Goal: Find specific page/section: Find specific page/section

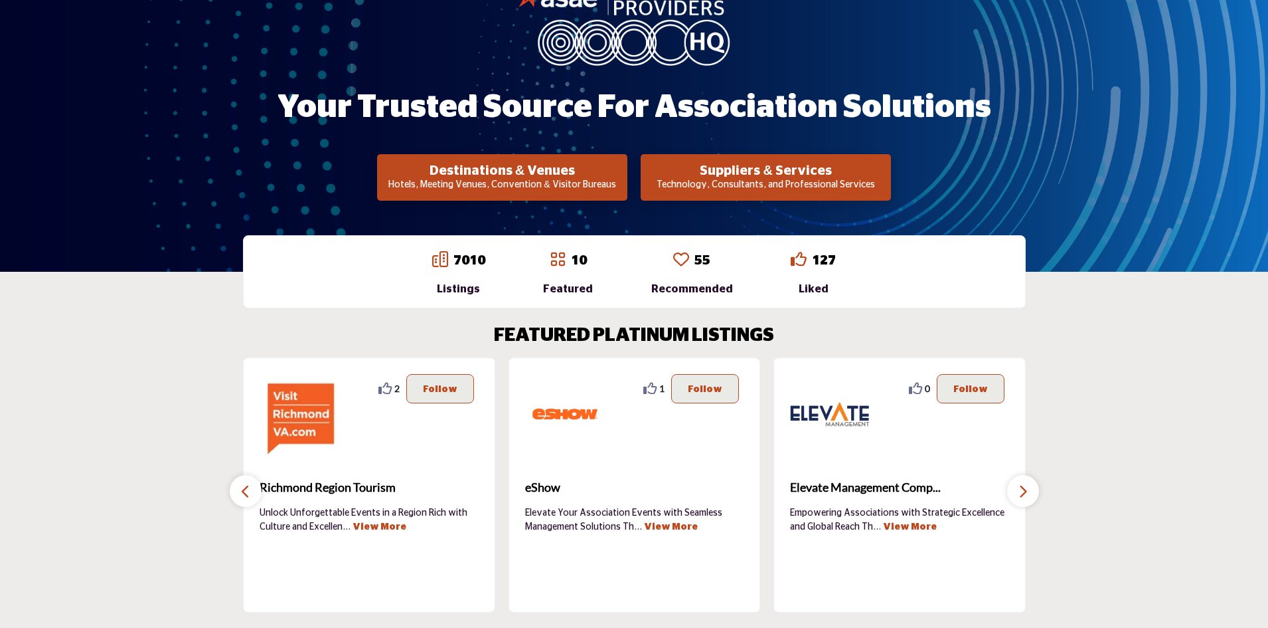
scroll to position [199, 0]
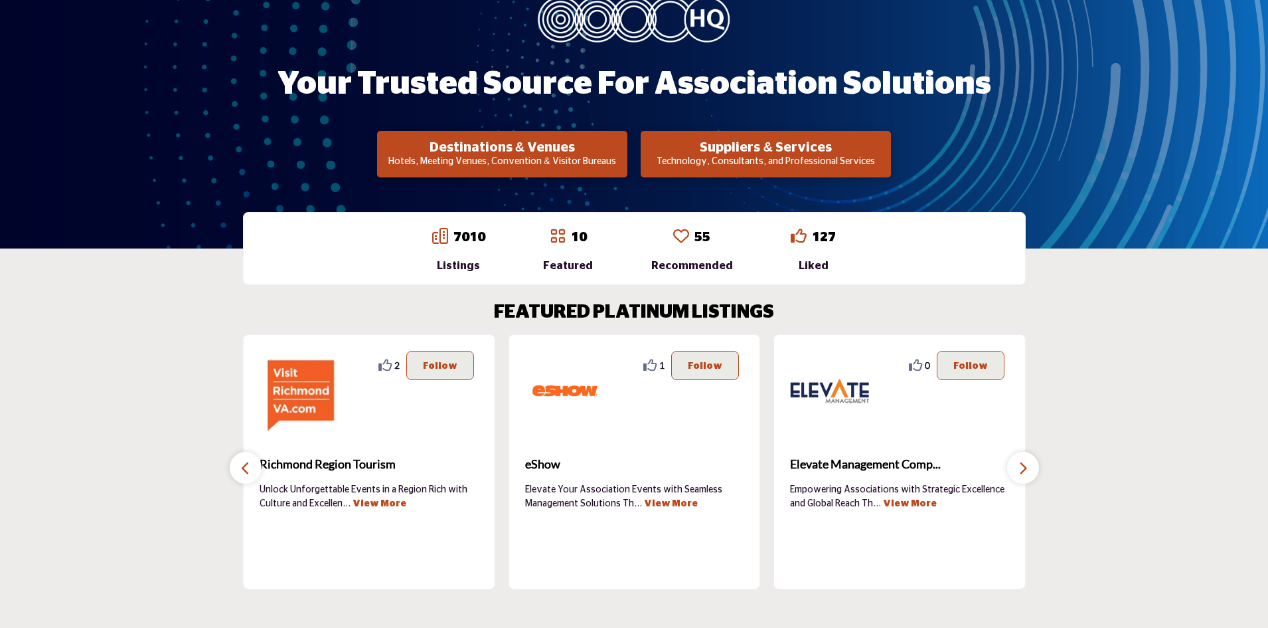
click at [587, 246] on p "10" at bounding box center [579, 237] width 16 height 20
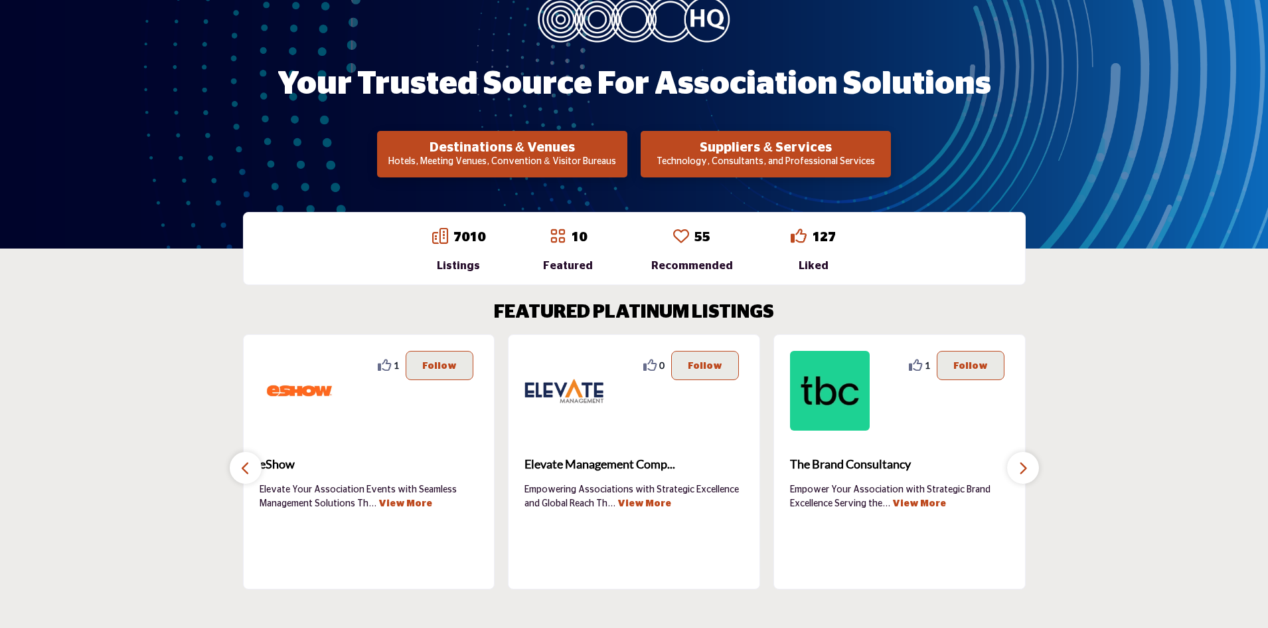
click at [566, 240] on icon at bounding box center [558, 236] width 16 height 16
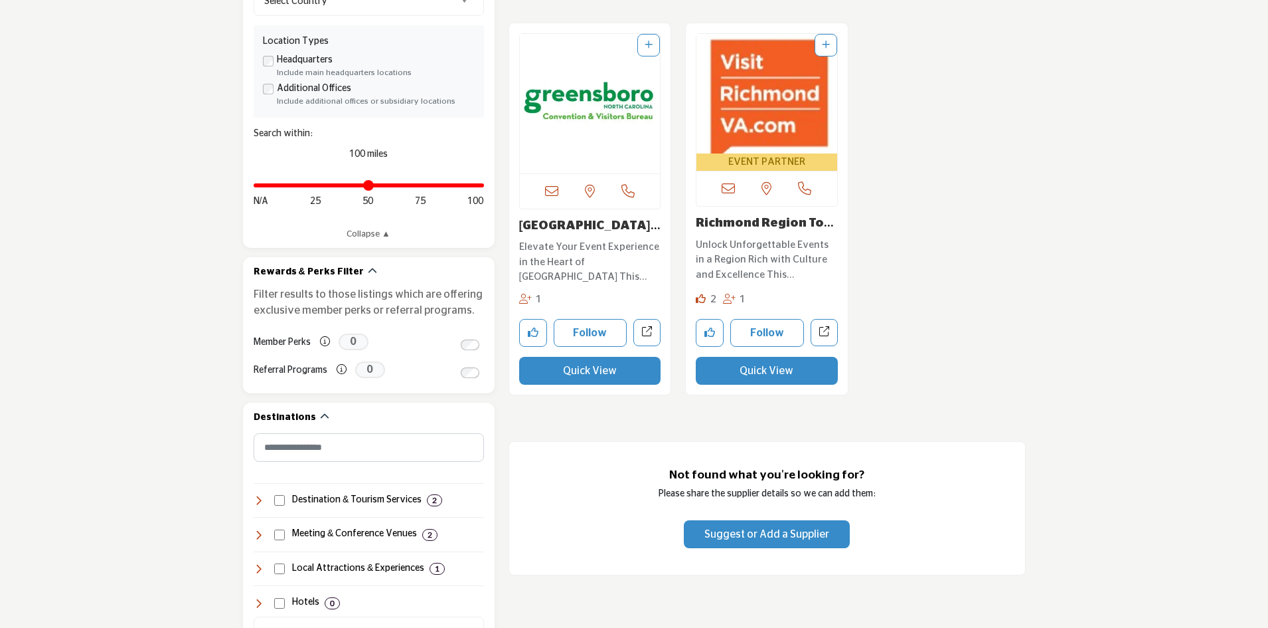
scroll to position [465, 0]
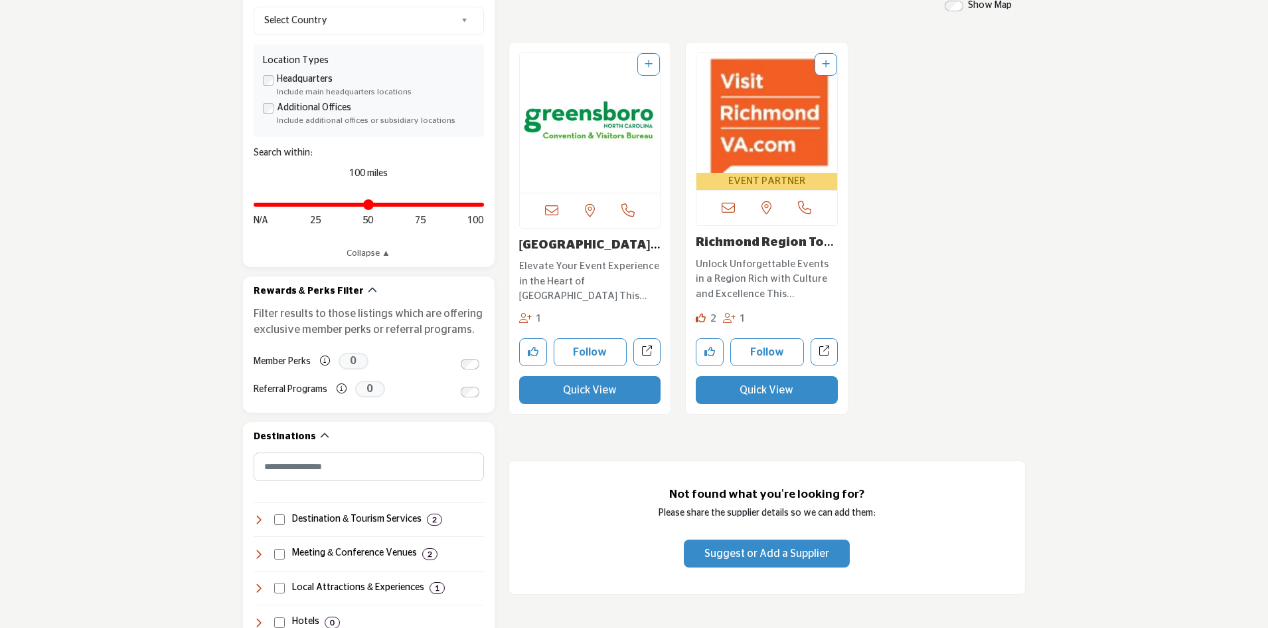
click at [608, 177] on img "Open Listing in new tab" at bounding box center [590, 122] width 141 height 139
